Goal: Information Seeking & Learning: Find contact information

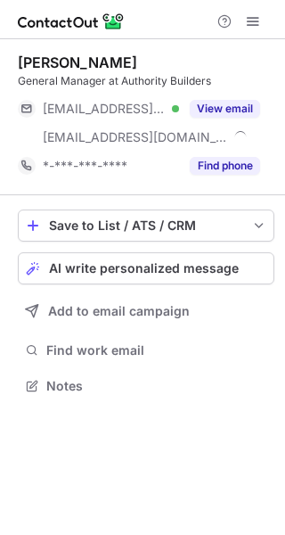
scroll to position [373, 285]
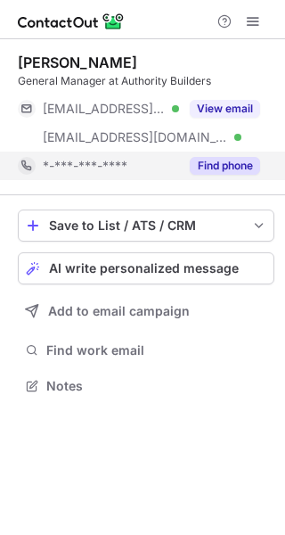
click at [210, 168] on button "Find phone" at bounding box center [225, 166] width 70 height 18
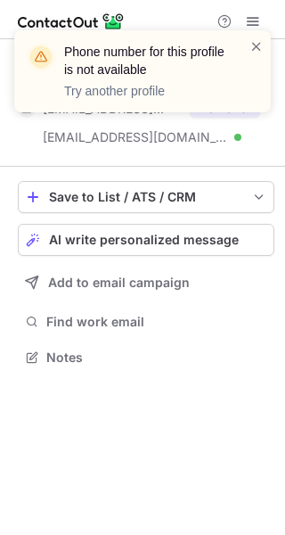
scroll to position [344, 285]
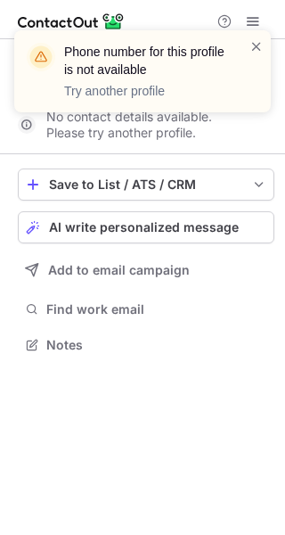
scroll to position [332, 285]
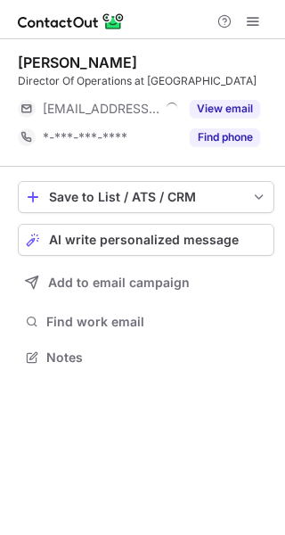
scroll to position [9, 9]
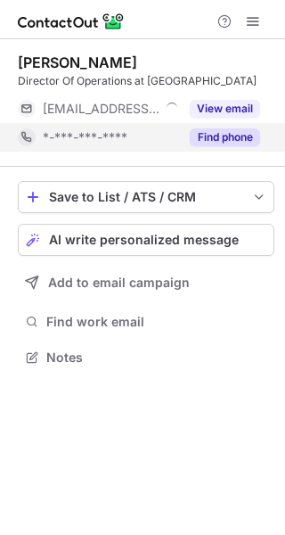
click at [250, 142] on button "Find phone" at bounding box center [225, 137] width 70 height 18
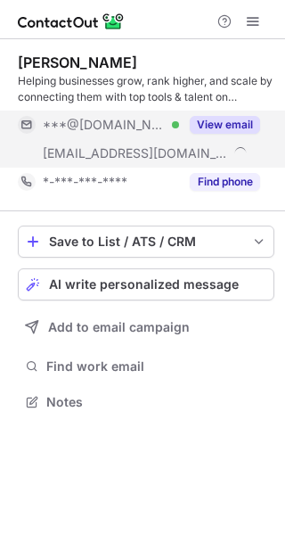
scroll to position [389, 285]
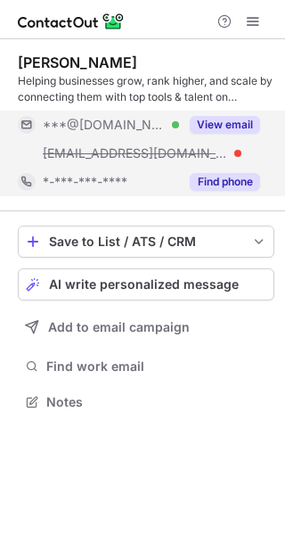
click at [220, 191] on div "Find phone" at bounding box center [219, 182] width 81 height 29
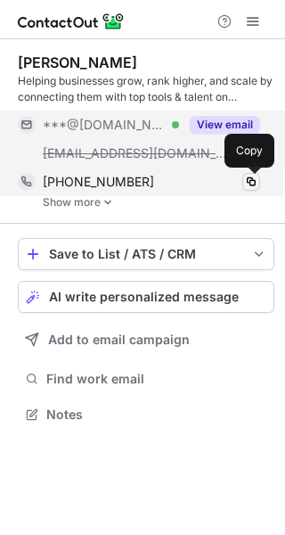
click at [257, 177] on span at bounding box center [251, 182] width 14 height 14
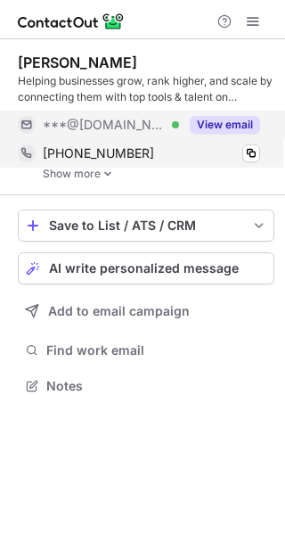
scroll to position [373, 285]
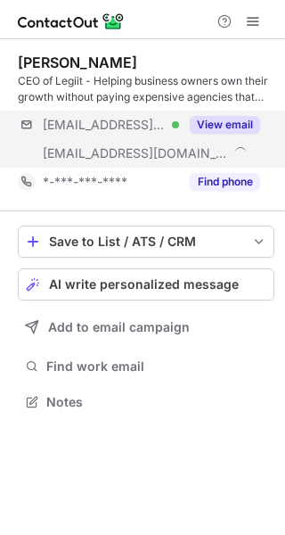
scroll to position [389, 285]
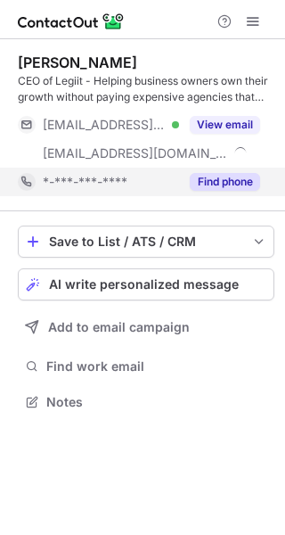
click at [228, 183] on button "Find phone" at bounding box center [225, 182] width 70 height 18
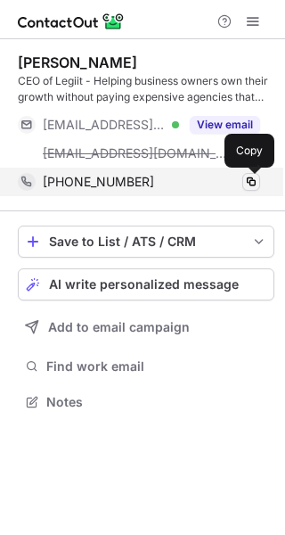
click at [254, 182] on span at bounding box center [251, 182] width 14 height 14
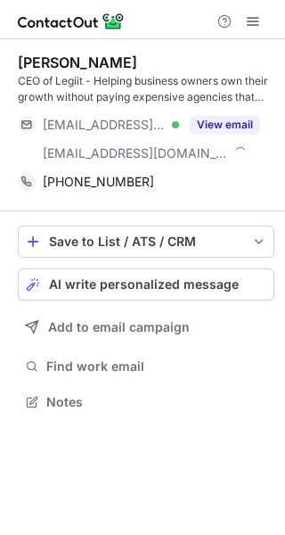
scroll to position [389, 285]
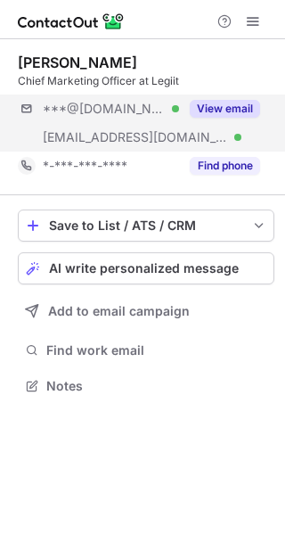
scroll to position [373, 285]
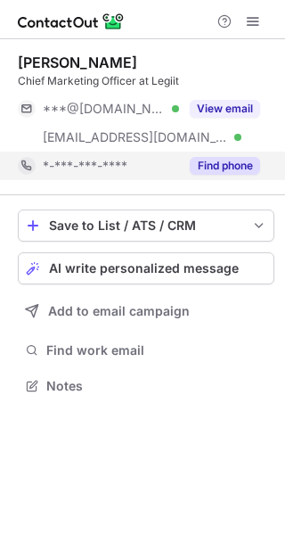
click at [235, 160] on button "Find phone" at bounding box center [225, 166] width 70 height 18
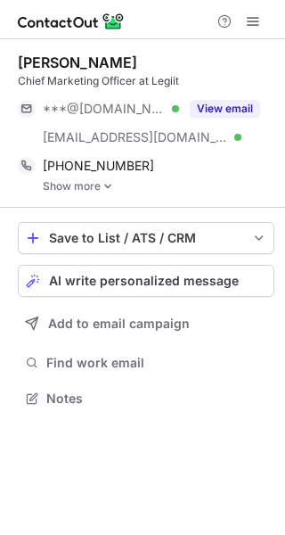
scroll to position [385, 285]
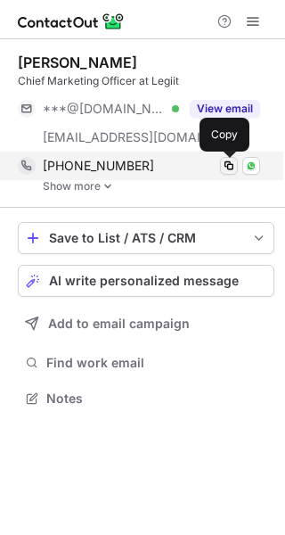
click at [226, 165] on span at bounding box center [229, 166] width 14 height 14
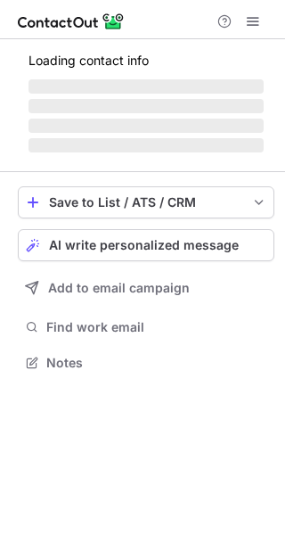
scroll to position [389, 285]
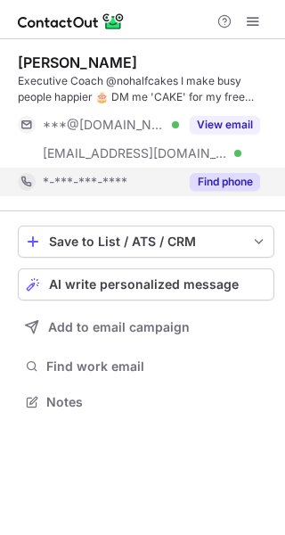
click at [224, 184] on button "Find phone" at bounding box center [225, 182] width 70 height 18
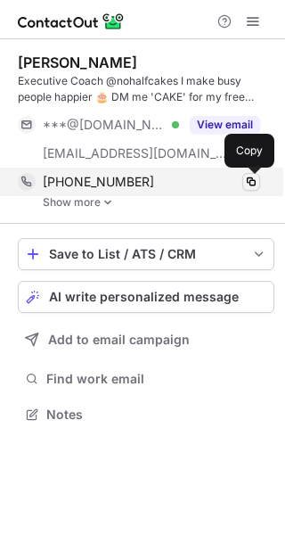
click at [254, 183] on span at bounding box center [251, 182] width 14 height 14
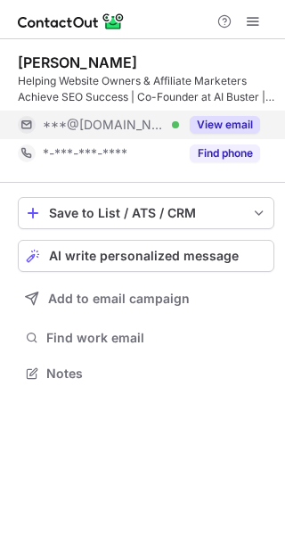
scroll to position [360, 285]
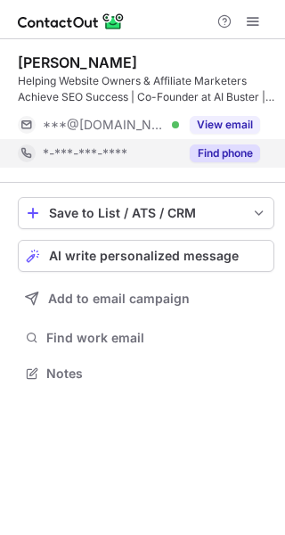
click at [202, 148] on button "Find phone" at bounding box center [225, 153] width 70 height 18
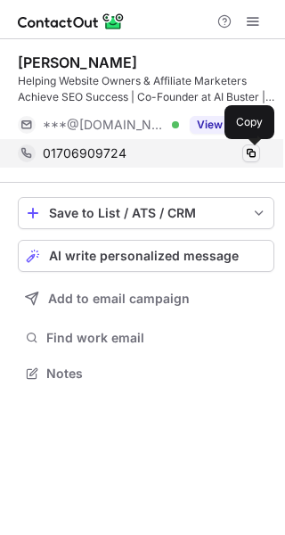
click at [249, 149] on span at bounding box center [251, 153] width 14 height 14
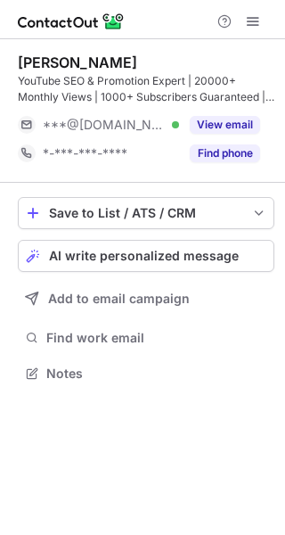
scroll to position [360, 285]
click at [222, 148] on button "Find phone" at bounding box center [225, 153] width 70 height 18
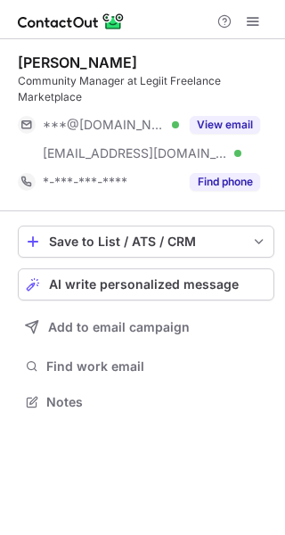
scroll to position [389, 285]
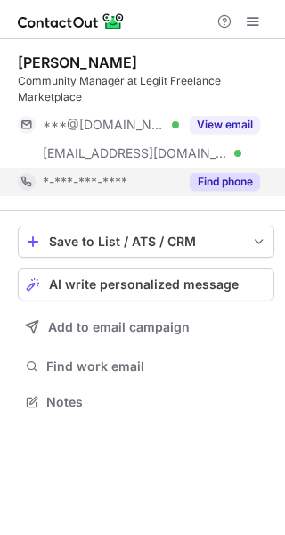
click at [234, 186] on button "Find phone" at bounding box center [225, 182] width 70 height 18
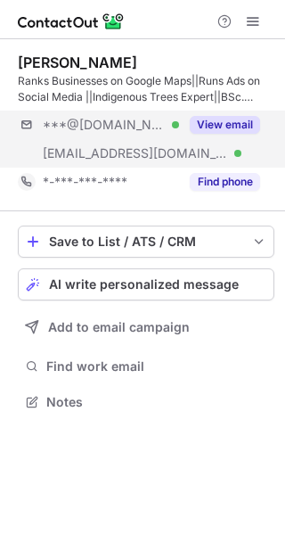
scroll to position [389, 285]
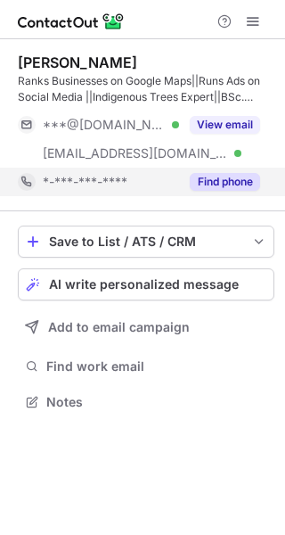
click at [238, 177] on button "Find phone" at bounding box center [225, 182] width 70 height 18
